Goal: Book appointment/travel/reservation

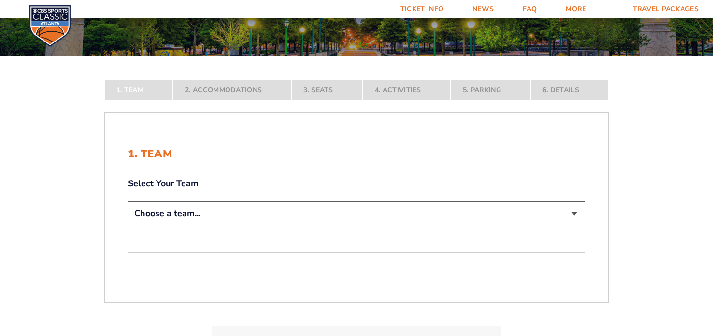
scroll to position [127, 0]
click at [571, 211] on select "Choose a team... [US_STATE] Wildcats [US_STATE] State Buckeyes [US_STATE] Tar H…" at bounding box center [356, 213] width 457 height 25
select select "12956"
click at [128, 226] on select "Choose a team... [US_STATE] Wildcats [US_STATE] State Buckeyes [US_STATE] Tar H…" at bounding box center [356, 213] width 457 height 25
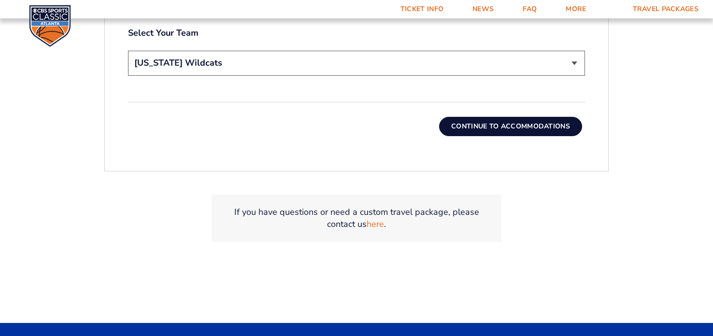
scroll to position [341, 0]
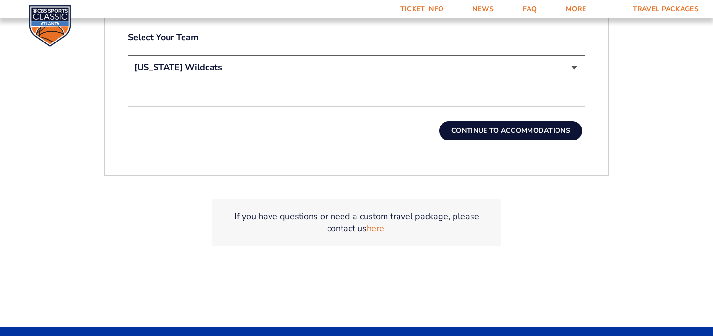
click at [511, 129] on button "Continue To Accommodations" at bounding box center [510, 130] width 143 height 19
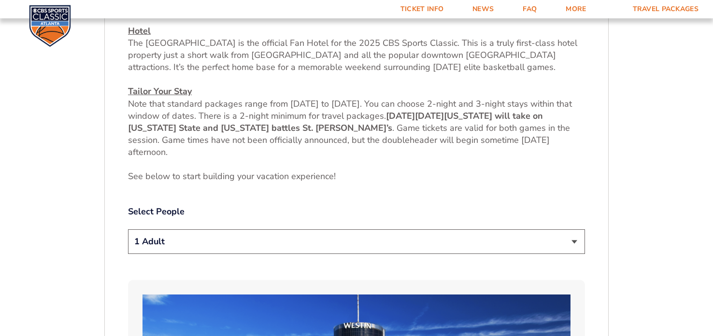
scroll to position [385, 0]
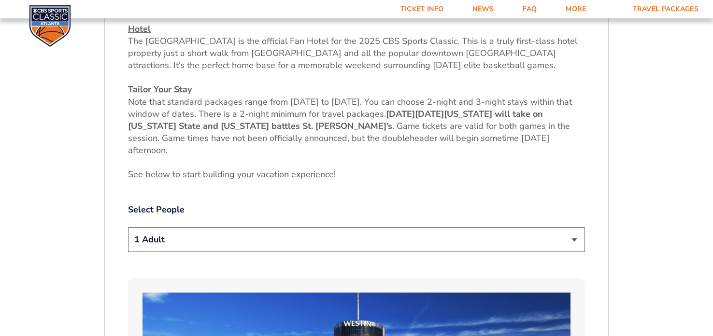
click at [572, 241] on select "1 Adult 2 Adults 3 Adults 4 Adults 2 Adults + 1 Child 2 Adults + 2 Children 2 A…" at bounding box center [356, 240] width 457 height 25
select select "2 Adults"
click at [128, 228] on select "1 Adult 2 Adults 3 Adults 4 Adults 2 Adults + 1 Child 2 Adults + 2 Children 2 A…" at bounding box center [356, 240] width 457 height 25
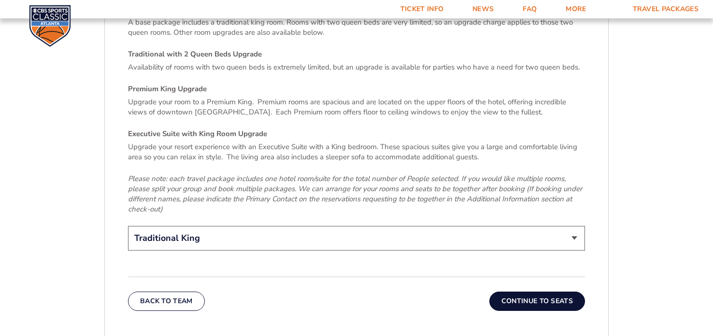
scroll to position [1448, 0]
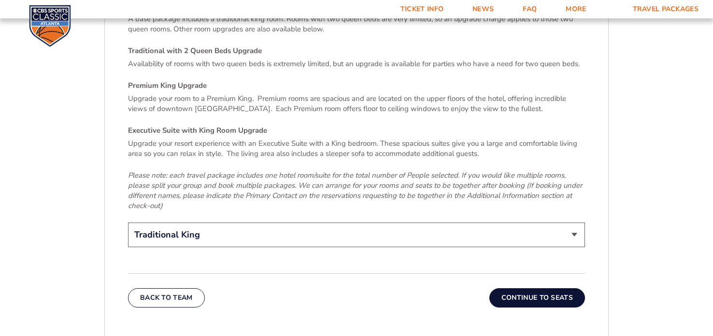
click at [526, 289] on button "Continue To Seats" at bounding box center [537, 297] width 96 height 19
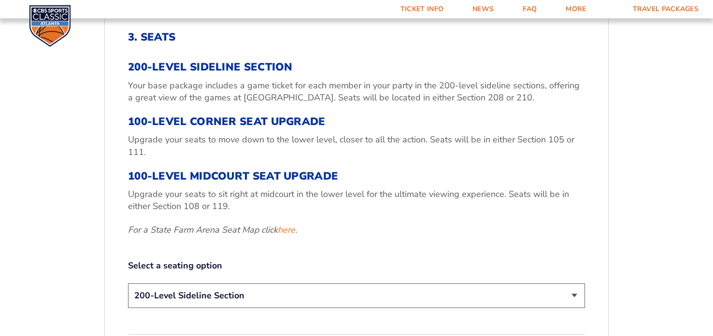
scroll to position [314, 0]
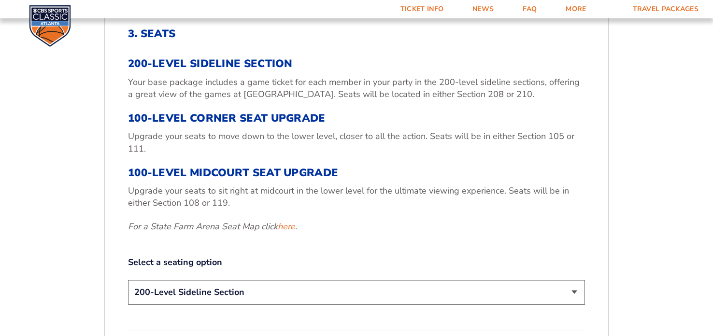
click at [575, 289] on select "200-Level Sideline Section 100-Level Corner Seat Upgrade (+$120 per person) 100…" at bounding box center [356, 292] width 457 height 25
click at [128, 280] on select "200-Level Sideline Section 100-Level Corner Seat Upgrade (+$120 per person) 100…" at bounding box center [356, 292] width 457 height 25
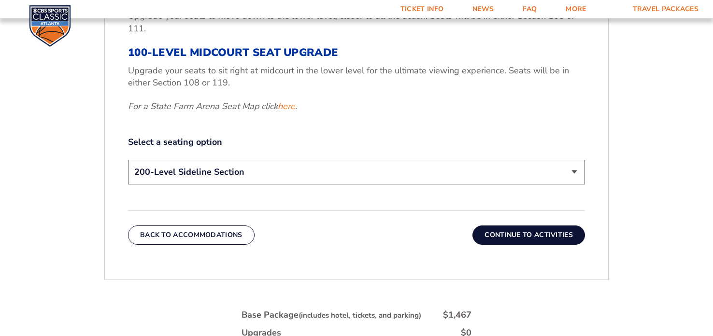
scroll to position [445, 0]
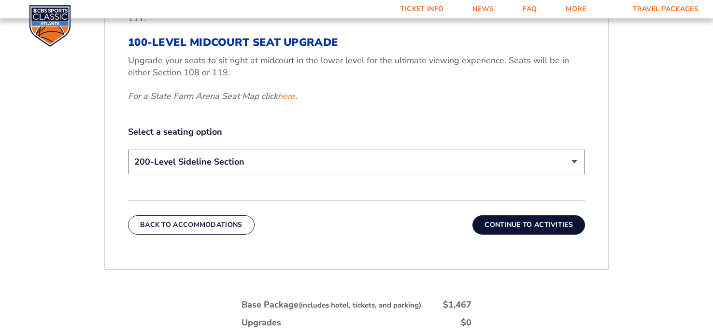
click at [519, 224] on button "Continue To Activities" at bounding box center [528, 224] width 113 height 19
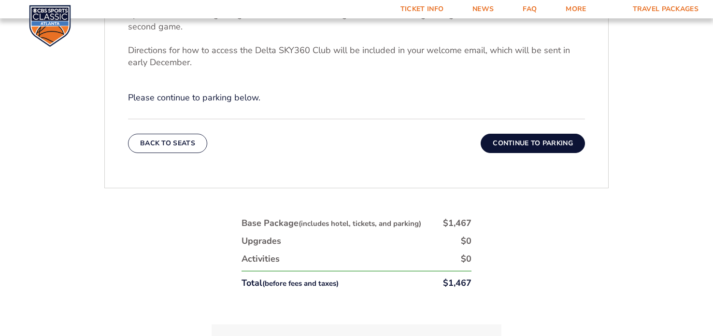
scroll to position [410, 0]
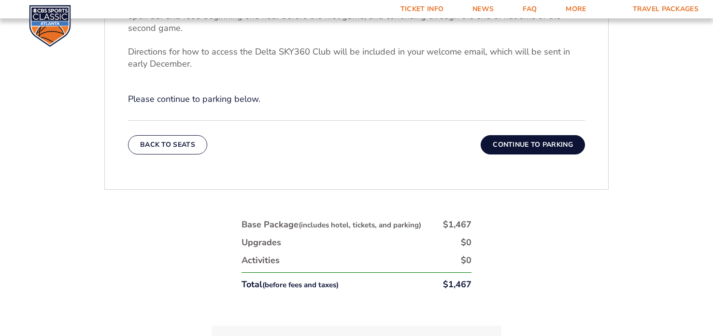
click at [529, 146] on button "Continue To Parking" at bounding box center [533, 144] width 104 height 19
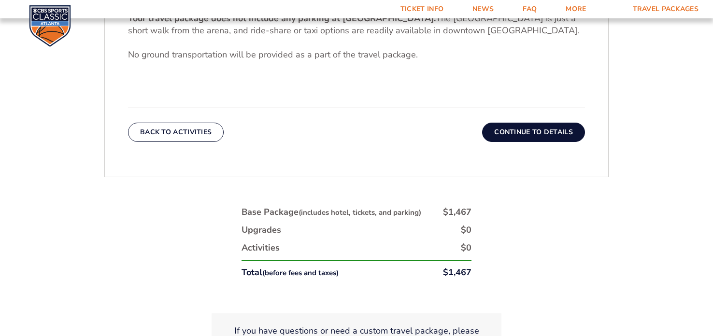
scroll to position [359, 0]
click at [528, 130] on button "Continue To Details" at bounding box center [533, 132] width 103 height 19
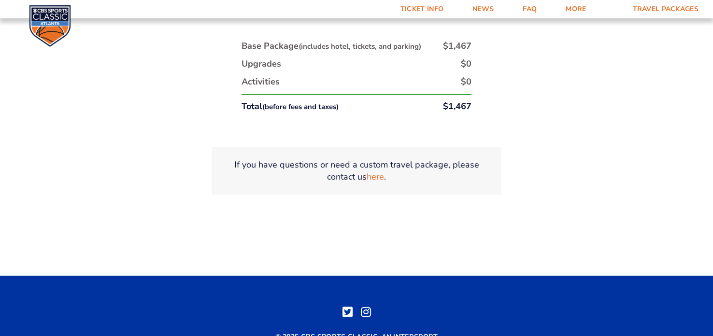
scroll to position [594, 0]
